Goal: Information Seeking & Learning: Learn about a topic

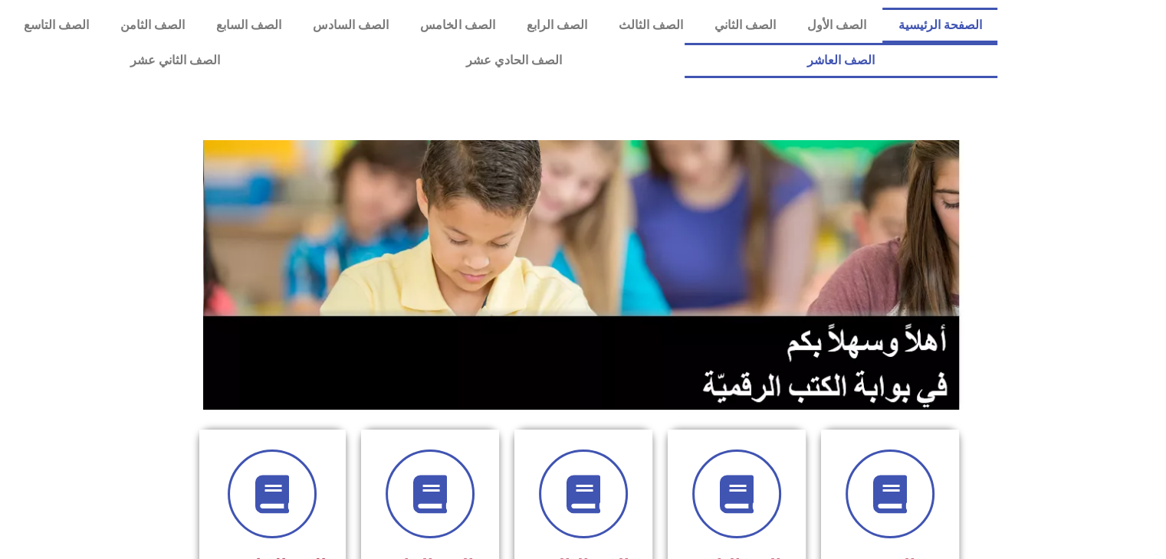
click at [684, 43] on link "الصف العاشر" at bounding box center [840, 60] width 313 height 35
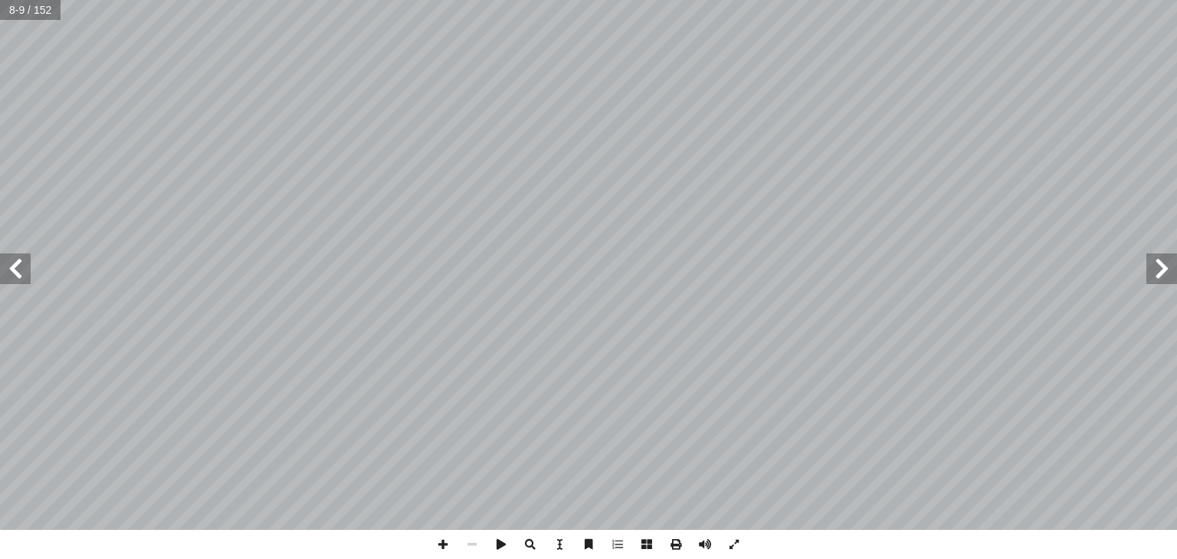
click at [1166, 256] on span at bounding box center [1162, 269] width 31 height 31
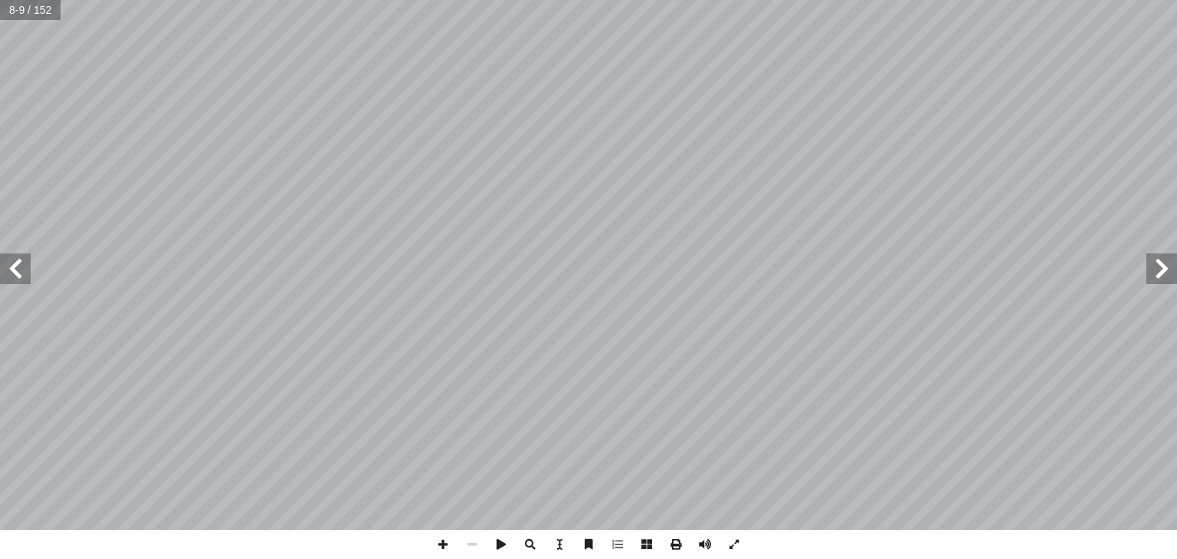
click at [1166, 256] on span at bounding box center [1162, 269] width 31 height 31
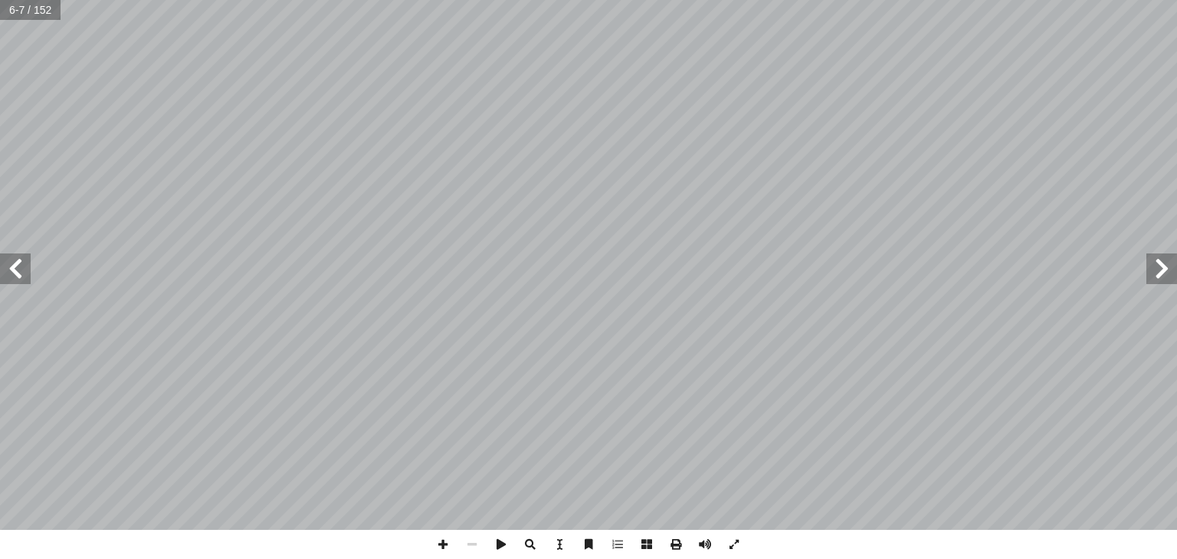
click at [8, 278] on span at bounding box center [15, 269] width 31 height 31
click at [629, 139] on html "الصفحة الرئيسية الصف الأول الصف الثاني الصف الثالث الصف الرابع الصف الخامس الصف…" at bounding box center [588, 69] width 1177 height 139
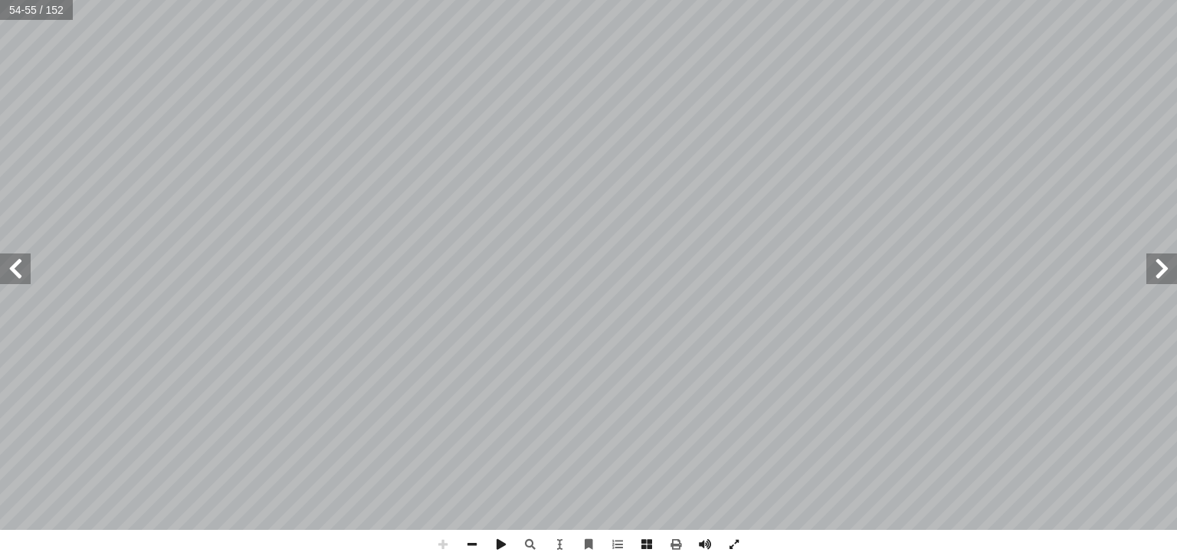
click at [702, 139] on html "الصفحة الرئيسية الصف الأول الصف الثاني الصف الثالث الصف الرابع الصف الخامس الصف…" at bounding box center [588, 69] width 1177 height 139
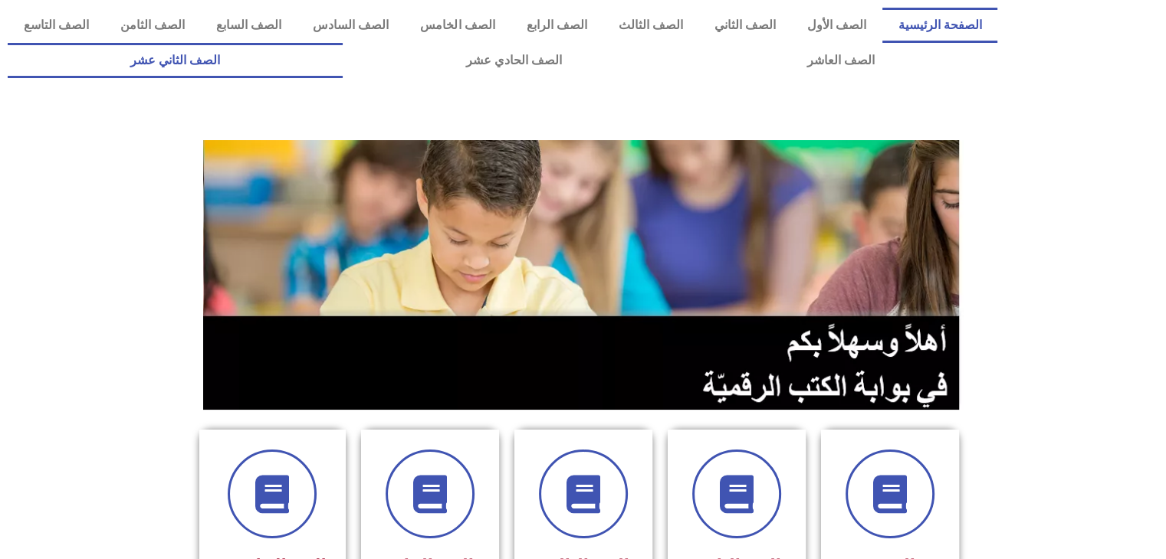
click at [343, 74] on link "الصف الثاني عشر" at bounding box center [175, 60] width 335 height 35
